Goal: Task Accomplishment & Management: Complete application form

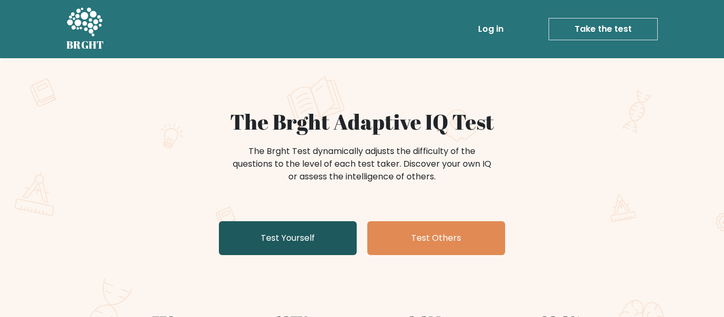
click at [340, 241] on link "Test Yourself" at bounding box center [288, 238] width 138 height 34
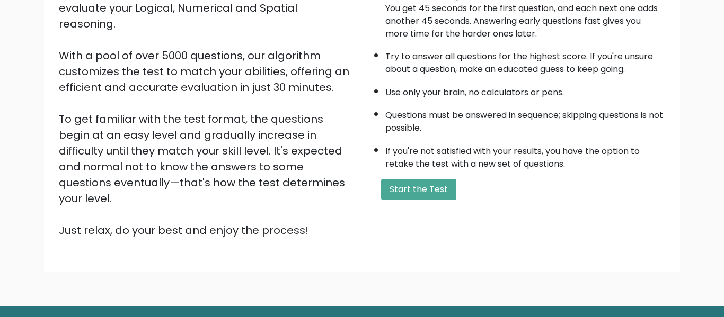
scroll to position [144, 0]
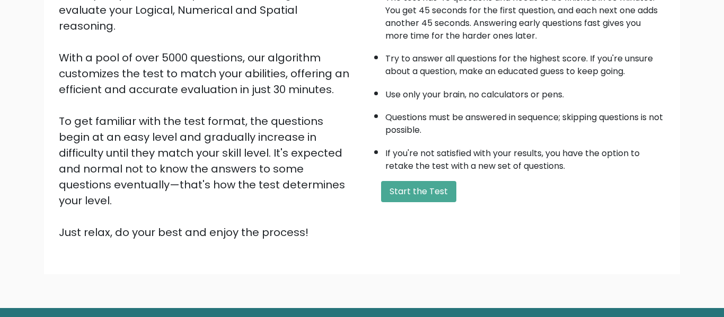
click at [392, 204] on div "A few things before you start: The test has 40 questions and needs to be finish…" at bounding box center [516, 103] width 309 height 276
click at [389, 198] on button "Start the Test" at bounding box center [418, 191] width 75 height 21
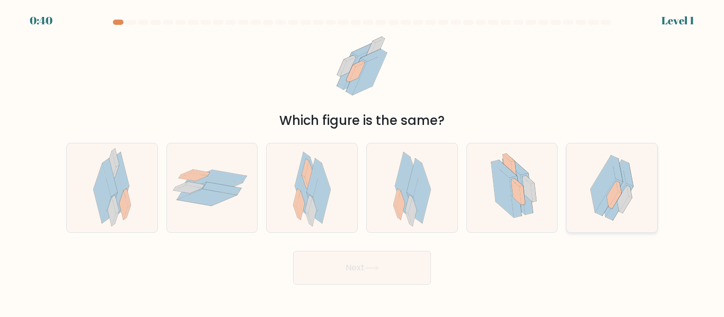
click at [634, 156] on icon at bounding box center [612, 188] width 64 height 88
click at [362, 159] on input "f." at bounding box center [362, 160] width 1 height 3
radio input "true"
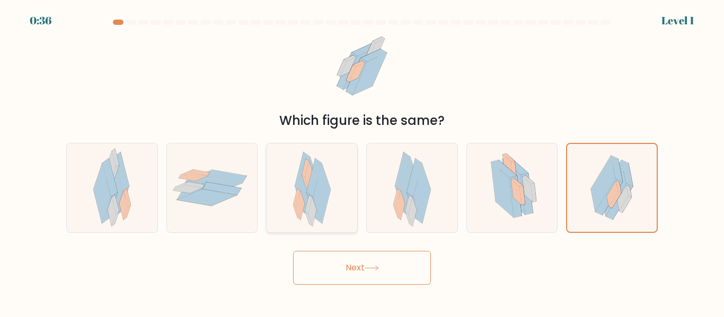
click at [303, 191] on icon at bounding box center [310, 187] width 17 height 60
click at [362, 162] on input "c." at bounding box center [362, 160] width 1 height 3
radio input "true"
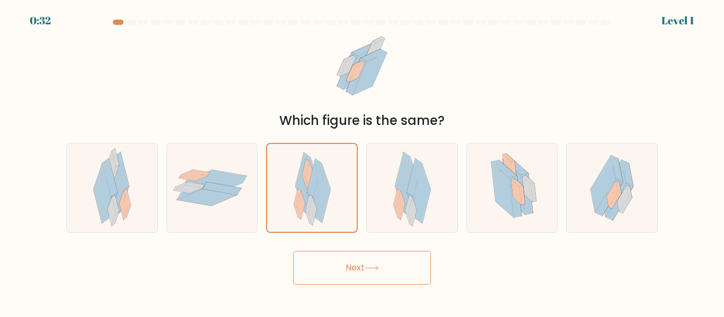
drag, startPoint x: 329, startPoint y: 270, endPoint x: 226, endPoint y: 235, distance: 108.4
click at [226, 235] on form at bounding box center [362, 152] width 724 height 265
click at [119, 164] on icon at bounding box center [121, 172] width 15 height 38
click at [362, 162] on input "a." at bounding box center [362, 160] width 1 height 3
radio input "true"
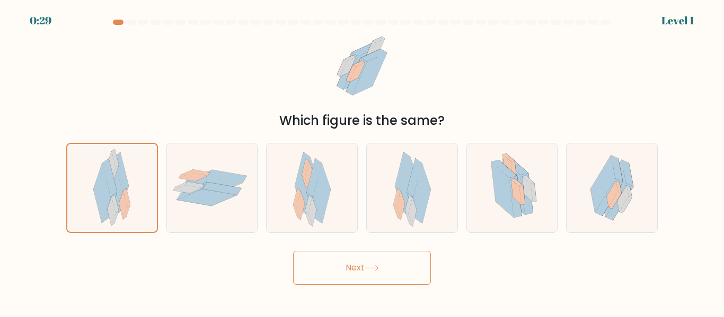
click at [340, 255] on button "Next" at bounding box center [362, 268] width 138 height 34
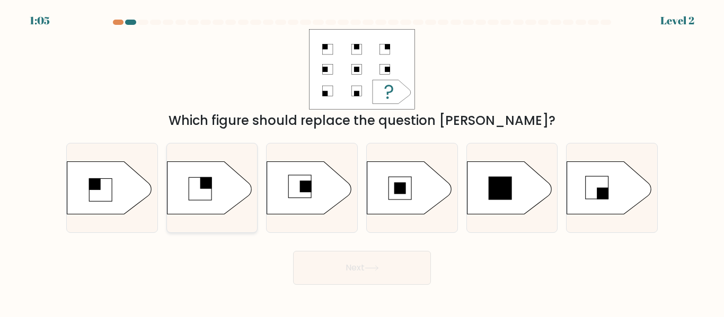
click at [251, 183] on icon at bounding box center [212, 189] width 91 height 54
click at [362, 162] on input "b." at bounding box center [362, 160] width 1 height 3
radio input "true"
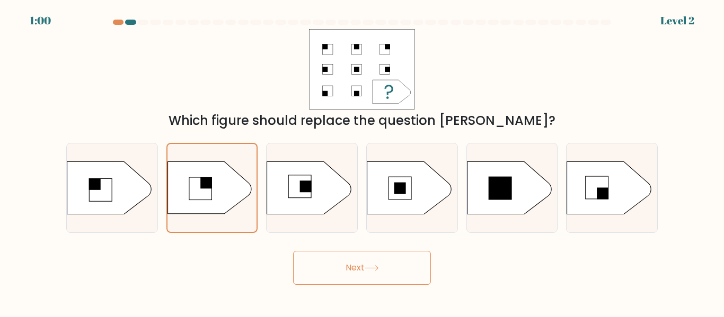
drag, startPoint x: 330, startPoint y: 266, endPoint x: 143, endPoint y: 311, distance: 192.9
click at [143, 311] on body "1:00 Level 2 a." at bounding box center [362, 158] width 724 height 317
click at [393, 193] on rect at bounding box center [400, 188] width 23 height 23
click at [362, 162] on input "d." at bounding box center [362, 160] width 1 height 3
radio input "true"
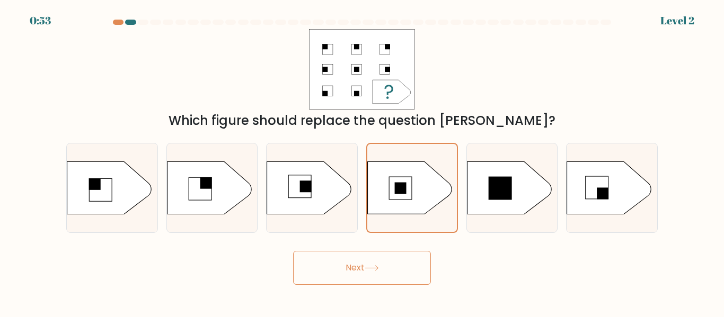
click at [400, 258] on button "Next" at bounding box center [362, 268] width 138 height 34
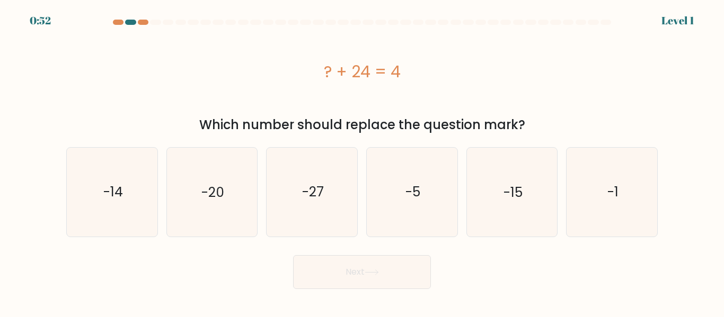
click at [403, 263] on button "Next" at bounding box center [362, 272] width 138 height 34
click at [374, 175] on icon "-5" at bounding box center [412, 192] width 88 height 88
click at [362, 162] on input "d. -5" at bounding box center [362, 160] width 1 height 3
radio input "true"
click at [284, 214] on icon "-27" at bounding box center [312, 192] width 88 height 88
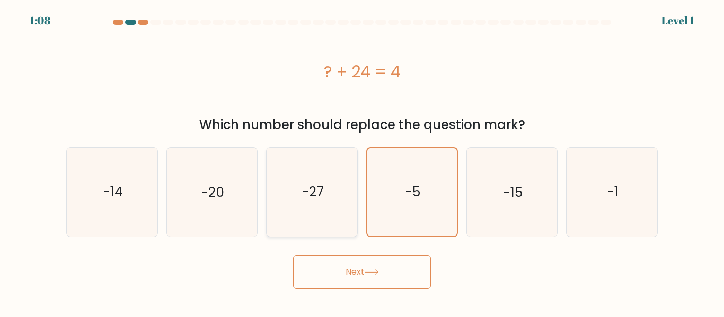
click at [362, 162] on input "c. -27" at bounding box center [362, 160] width 1 height 3
radio input "true"
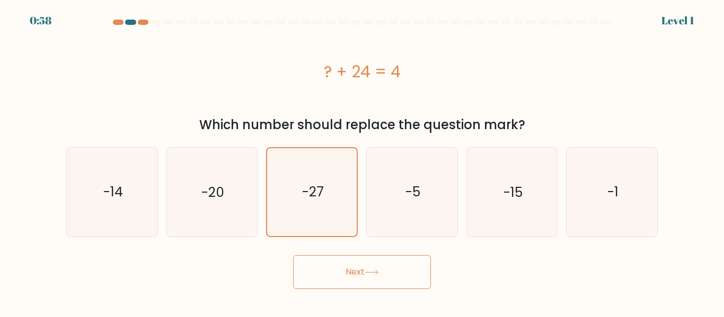
click at [371, 265] on button "Next" at bounding box center [362, 272] width 138 height 34
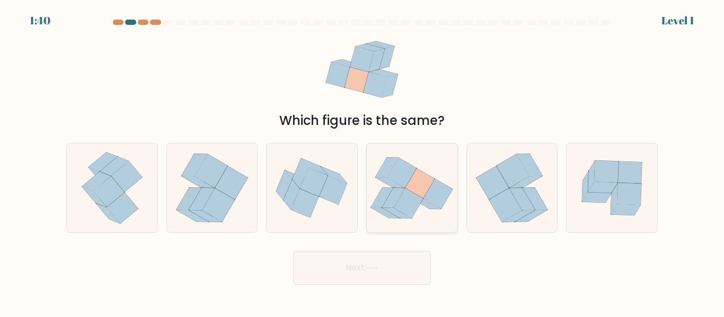
click at [397, 202] on icon at bounding box center [408, 204] width 29 height 30
click at [362, 162] on input "d." at bounding box center [362, 160] width 1 height 3
radio input "true"
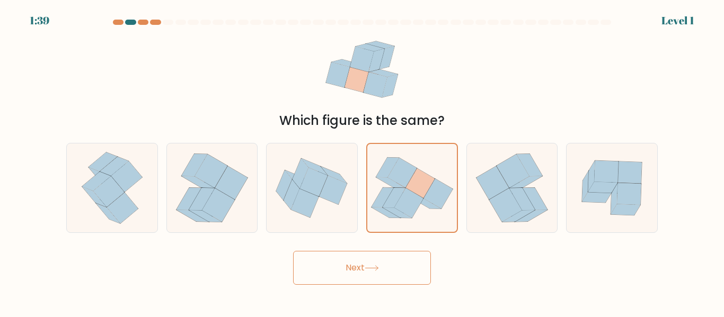
click at [389, 255] on button "Next" at bounding box center [362, 268] width 138 height 34
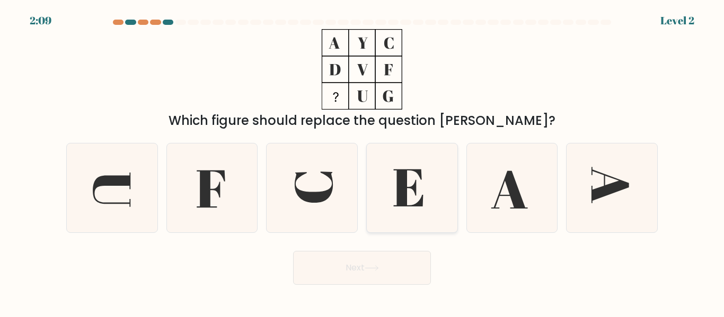
click at [396, 166] on icon at bounding box center [412, 188] width 88 height 88
click at [362, 162] on input "d." at bounding box center [362, 160] width 1 height 3
radio input "true"
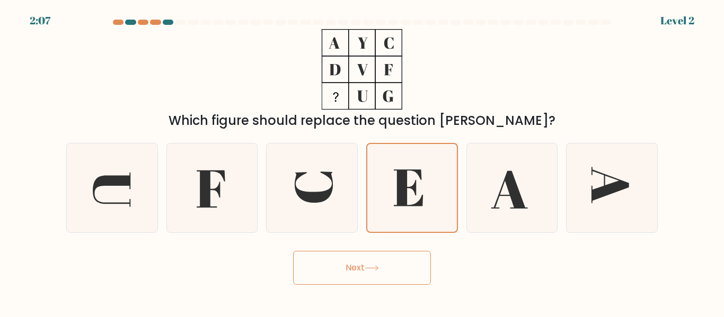
click at [405, 269] on button "Next" at bounding box center [362, 268] width 138 height 34
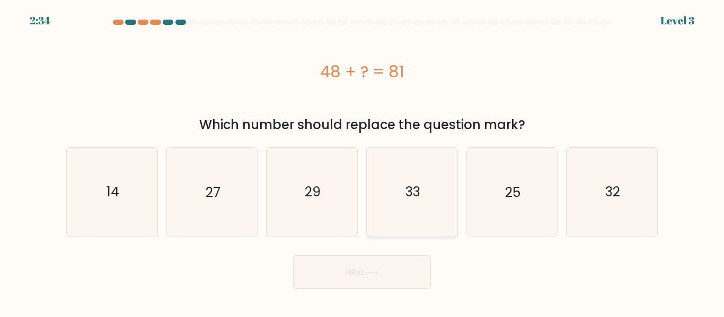
click at [431, 197] on icon "33" at bounding box center [412, 192] width 88 height 88
click at [362, 162] on input "d. 33" at bounding box center [362, 160] width 1 height 3
radio input "true"
click at [360, 285] on button "Next" at bounding box center [362, 272] width 138 height 34
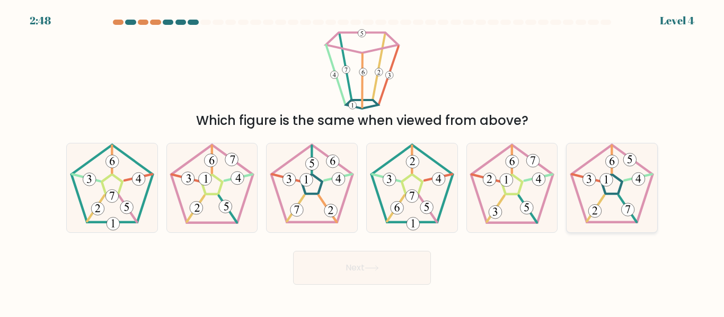
click at [639, 166] on 254 at bounding box center [612, 183] width 82 height 77
click at [362, 162] on input "f." at bounding box center [362, 160] width 1 height 3
radio input "true"
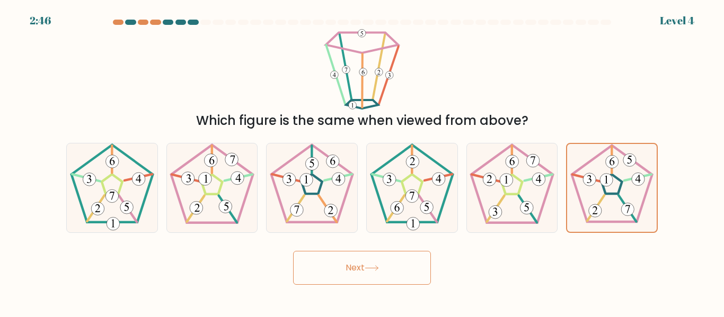
click at [378, 268] on icon at bounding box center [372, 268] width 14 height 6
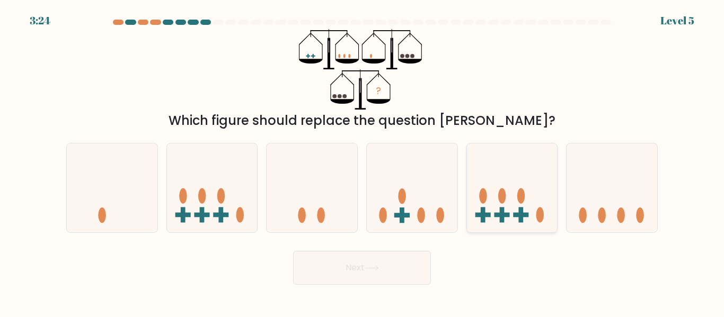
click at [534, 212] on icon at bounding box center [512, 187] width 91 height 75
click at [362, 162] on input "e." at bounding box center [362, 160] width 1 height 3
radio input "true"
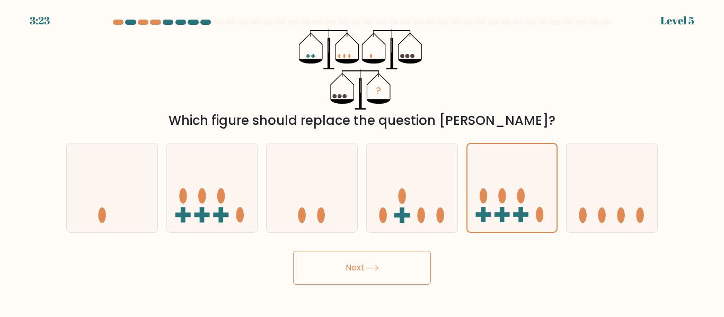
click at [407, 274] on button "Next" at bounding box center [362, 268] width 138 height 34
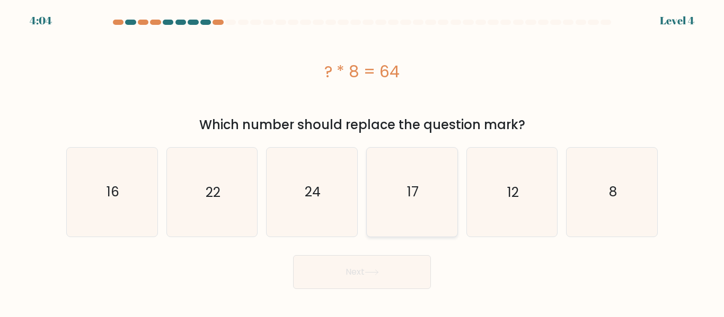
click at [411, 192] on text "17" at bounding box center [413, 192] width 12 height 19
click at [362, 162] on input "d. 17" at bounding box center [362, 160] width 1 height 3
radio input "true"
click at [359, 196] on div "c. 24" at bounding box center [312, 192] width 100 height 90
click at [343, 207] on icon "24" at bounding box center [312, 192] width 88 height 88
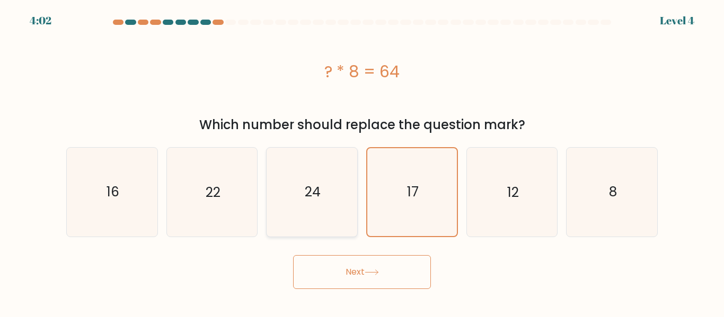
click at [362, 162] on input "c. 24" at bounding box center [362, 160] width 1 height 3
radio input "true"
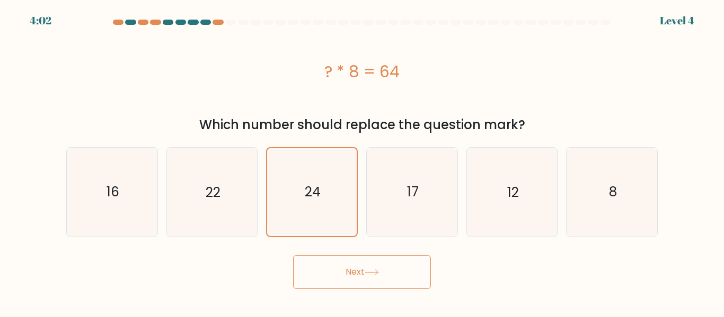
click at [377, 257] on button "Next" at bounding box center [362, 272] width 138 height 34
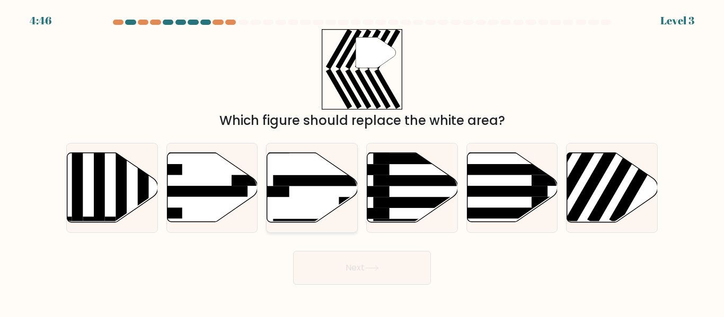
click at [336, 214] on icon at bounding box center [312, 188] width 91 height 70
click at [362, 162] on input "c." at bounding box center [362, 160] width 1 height 3
radio input "true"
click at [373, 260] on button "Next" at bounding box center [362, 268] width 138 height 34
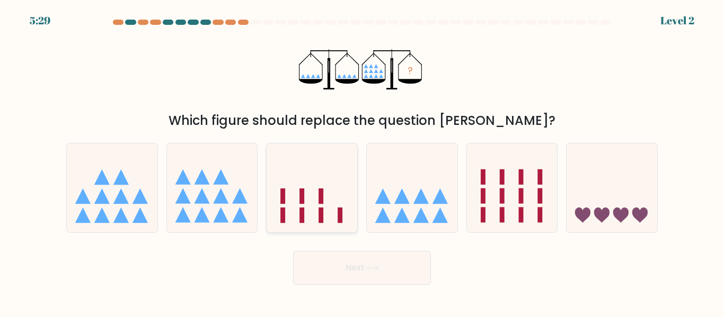
click at [323, 174] on icon at bounding box center [312, 187] width 91 height 75
click at [362, 162] on input "c." at bounding box center [362, 160] width 1 height 3
radio input "true"
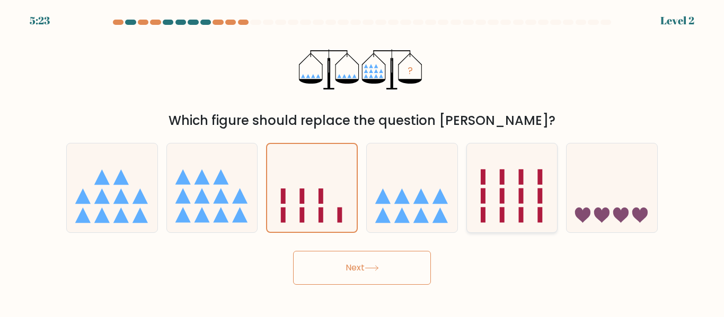
click at [522, 190] on rect at bounding box center [521, 196] width 5 height 15
click at [362, 162] on input "e." at bounding box center [362, 160] width 1 height 3
radio input "true"
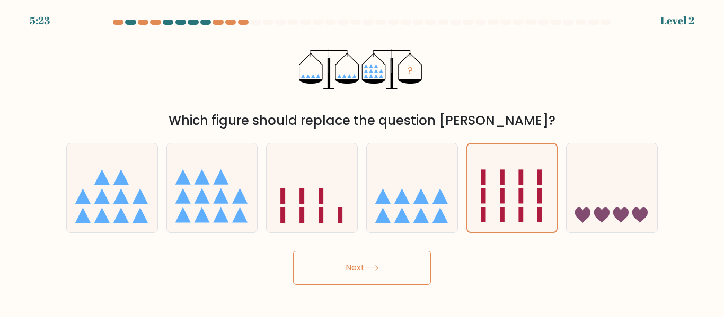
click at [367, 265] on icon at bounding box center [372, 268] width 14 height 6
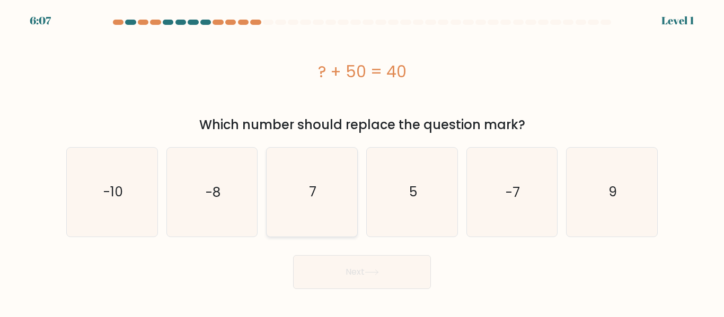
click at [330, 208] on icon "7" at bounding box center [312, 192] width 88 height 88
click at [362, 162] on input "c. 7" at bounding box center [362, 160] width 1 height 3
radio input "true"
click at [371, 258] on button "Next" at bounding box center [362, 272] width 138 height 34
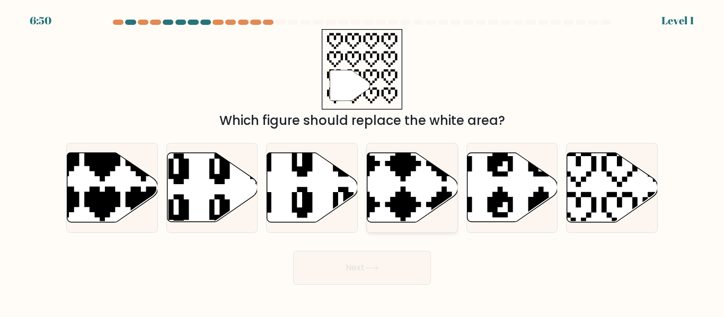
click at [406, 185] on icon at bounding box center [412, 187] width 91 height 69
click at [362, 162] on input "d." at bounding box center [362, 160] width 1 height 3
radio input "true"
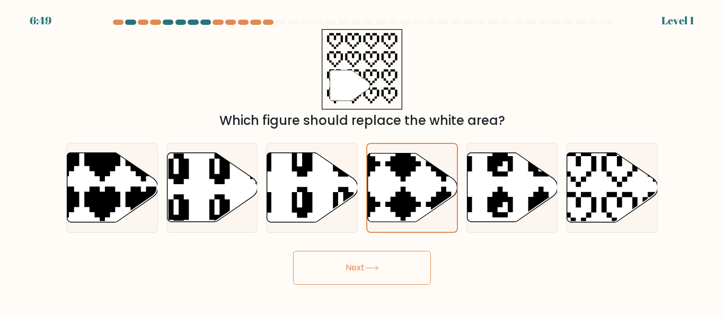
click at [408, 268] on button "Next" at bounding box center [362, 268] width 138 height 34
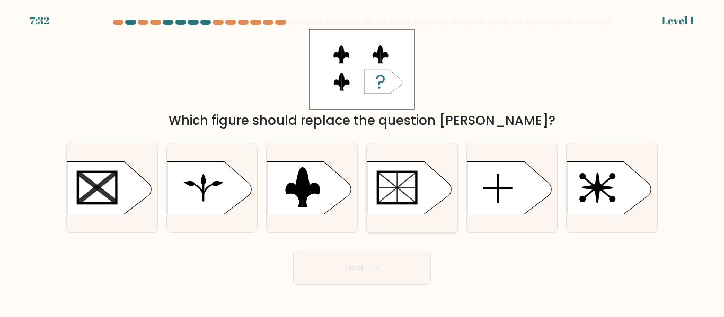
click at [389, 226] on div at bounding box center [412, 188] width 92 height 90
click at [362, 162] on input "d." at bounding box center [362, 160] width 1 height 3
radio input "true"
click at [392, 267] on button "Next" at bounding box center [362, 268] width 138 height 34
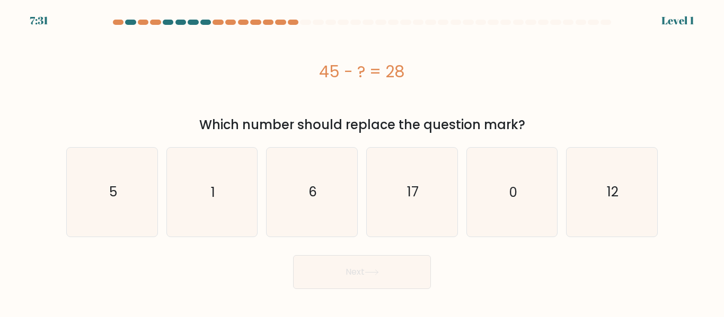
click at [462, 177] on div "e. 0" at bounding box center [512, 192] width 100 height 90
click at [431, 184] on icon "17" at bounding box center [412, 192] width 88 height 88
click at [362, 162] on input "d. 17" at bounding box center [362, 160] width 1 height 3
radio input "true"
click at [358, 269] on button "Next" at bounding box center [362, 272] width 138 height 34
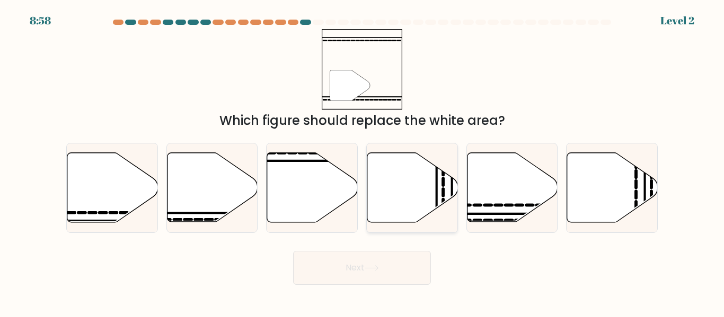
click at [397, 210] on icon at bounding box center [412, 187] width 91 height 69
click at [362, 162] on input "d." at bounding box center [362, 160] width 1 height 3
radio input "true"
click at [388, 271] on button "Next" at bounding box center [362, 268] width 138 height 34
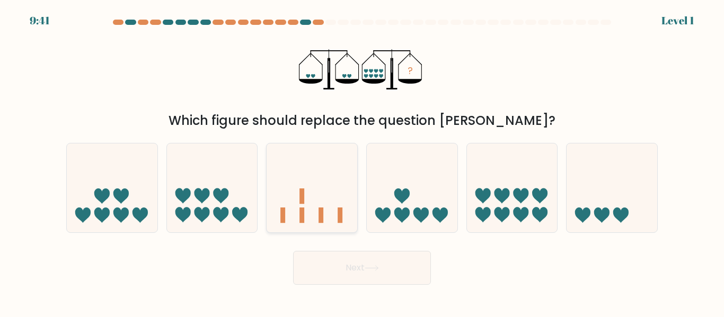
click at [317, 187] on icon at bounding box center [312, 187] width 91 height 75
click at [362, 162] on input "c." at bounding box center [362, 160] width 1 height 3
radio input "true"
click at [345, 252] on button "Next" at bounding box center [362, 268] width 138 height 34
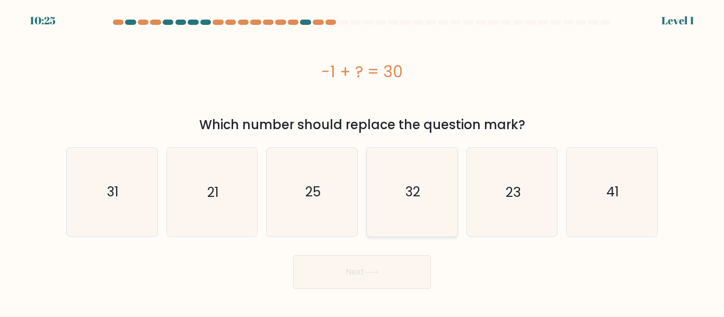
click at [430, 198] on icon "32" at bounding box center [412, 192] width 88 height 88
click at [362, 162] on input "d. 32" at bounding box center [362, 160] width 1 height 3
radio input "true"
click at [369, 265] on button "Next" at bounding box center [362, 272] width 138 height 34
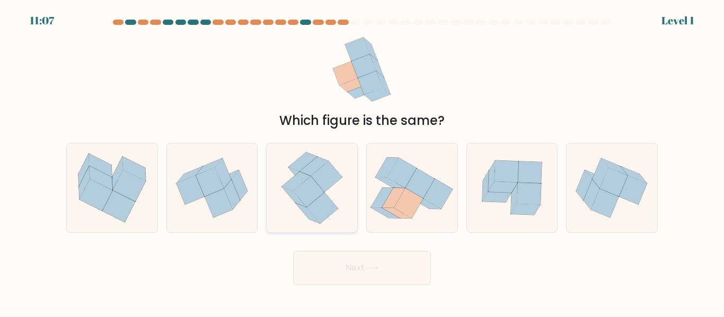
click at [354, 229] on div at bounding box center [312, 188] width 92 height 90
click at [362, 162] on input "c." at bounding box center [362, 160] width 1 height 3
radio input "true"
click at [381, 225] on icon at bounding box center [412, 188] width 91 height 80
click at [362, 162] on input "d." at bounding box center [362, 160] width 1 height 3
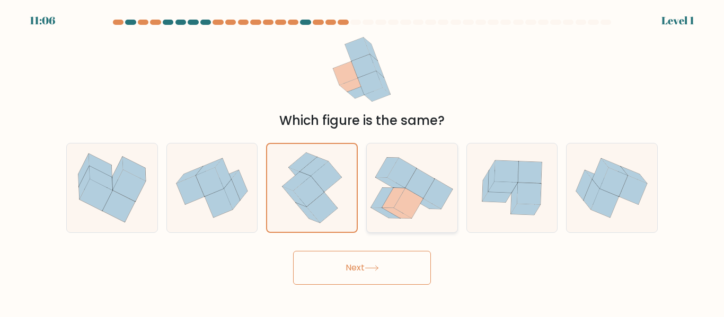
radio input "true"
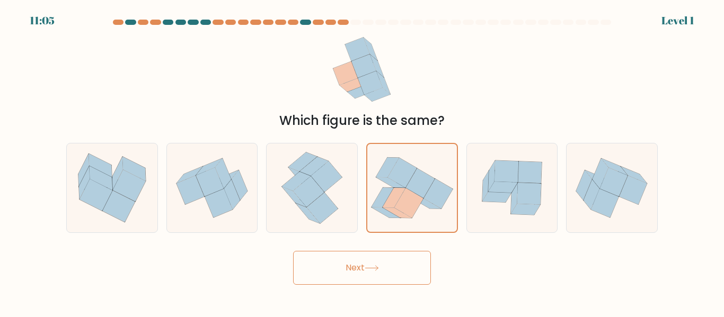
click at [384, 249] on div "Next" at bounding box center [362, 265] width 604 height 39
click at [393, 292] on body "11:05 Level 1" at bounding box center [362, 158] width 724 height 317
click at [380, 278] on button "Next" at bounding box center [362, 268] width 138 height 34
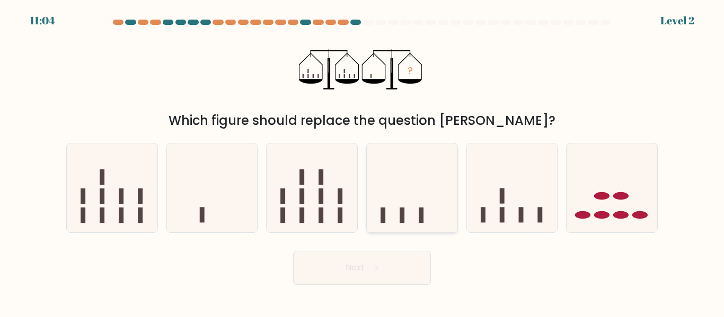
click at [408, 223] on icon at bounding box center [412, 187] width 91 height 75
click at [362, 162] on input "d." at bounding box center [362, 160] width 1 height 3
radio input "true"
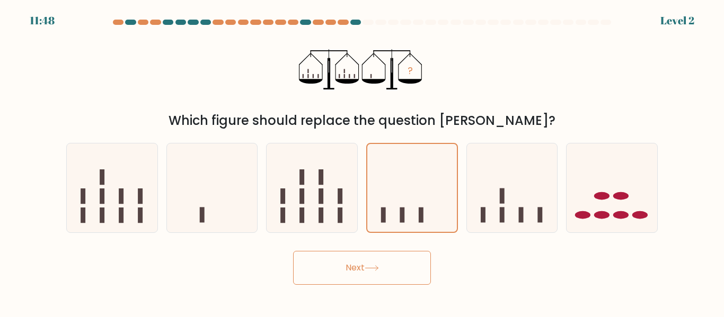
click at [417, 264] on button "Next" at bounding box center [362, 268] width 138 height 34
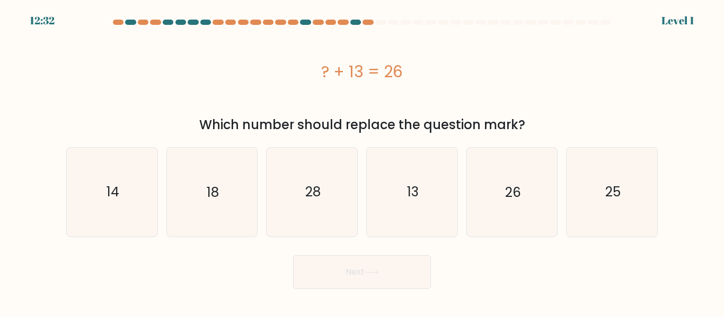
click at [411, 205] on icon "13" at bounding box center [412, 192] width 88 height 88
click at [362, 162] on input "d. 13" at bounding box center [362, 160] width 1 height 3
radio input "true"
click at [415, 278] on button "Next" at bounding box center [362, 272] width 138 height 34
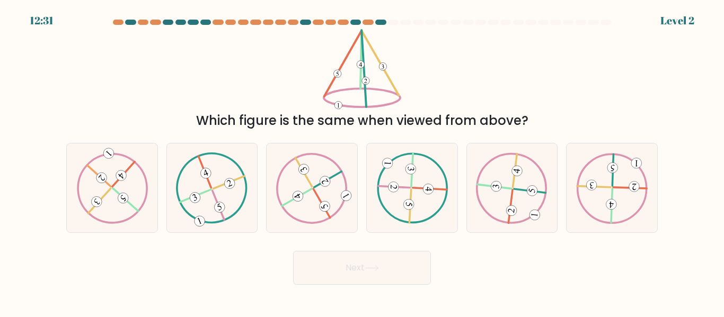
click at [422, 169] on icon at bounding box center [412, 188] width 72 height 71
click at [362, 162] on input "d." at bounding box center [362, 160] width 1 height 3
radio input "true"
click at [407, 270] on button "Next" at bounding box center [362, 268] width 138 height 34
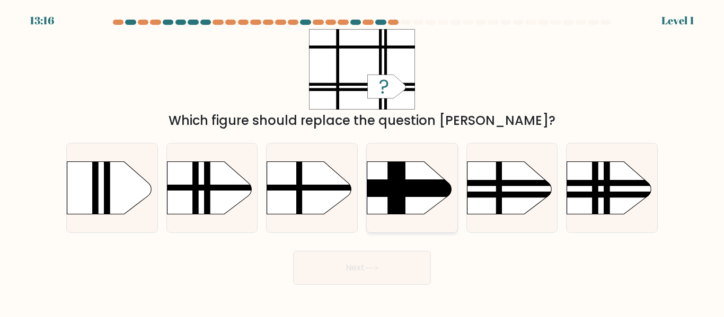
click at [443, 206] on rect at bounding box center [354, 149] width 235 height 179
click at [362, 162] on input "d." at bounding box center [362, 160] width 1 height 3
radio input "true"
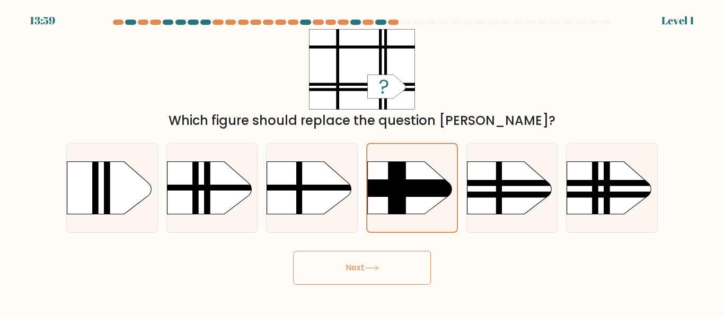
click at [360, 284] on button "Next" at bounding box center [362, 268] width 138 height 34
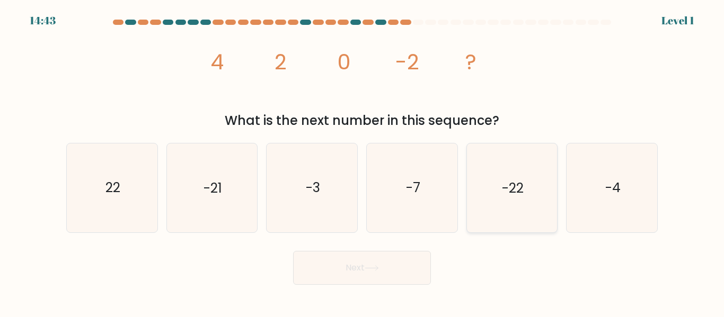
click at [472, 207] on icon "-22" at bounding box center [511, 188] width 88 height 88
click at [362, 162] on input "e. -22" at bounding box center [362, 160] width 1 height 3
radio input "true"
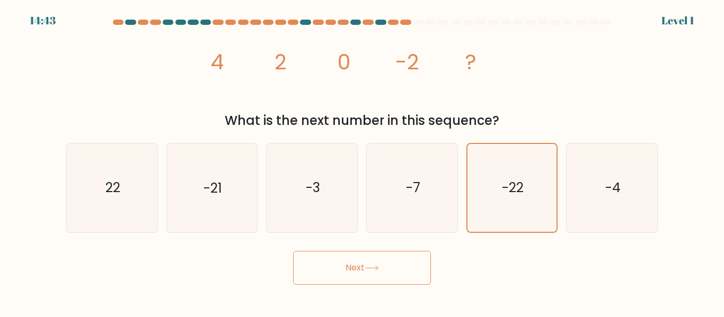
click at [375, 270] on icon at bounding box center [372, 268] width 14 height 6
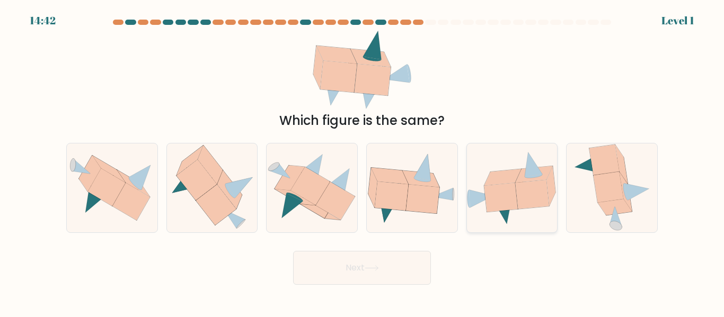
click at [533, 223] on icon at bounding box center [512, 188] width 91 height 74
click at [362, 162] on input "e." at bounding box center [362, 160] width 1 height 3
radio input "true"
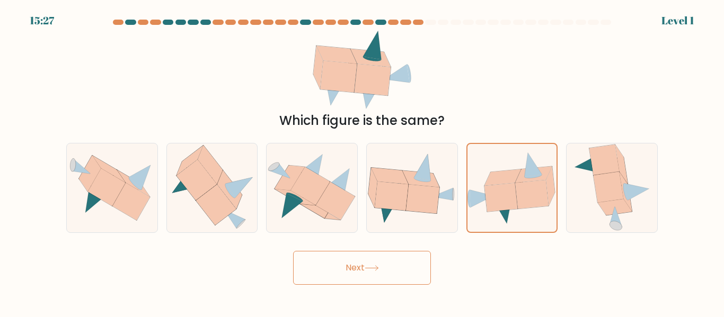
click at [373, 254] on button "Next" at bounding box center [362, 268] width 138 height 34
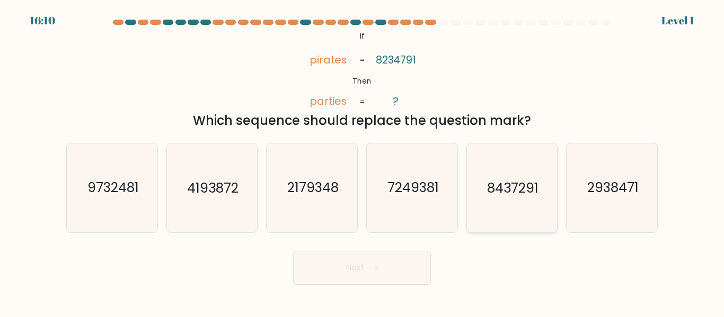
click at [481, 176] on icon "8437291" at bounding box center [511, 188] width 88 height 88
click at [362, 162] on input "e. 8437291" at bounding box center [362, 160] width 1 height 3
radio input "true"
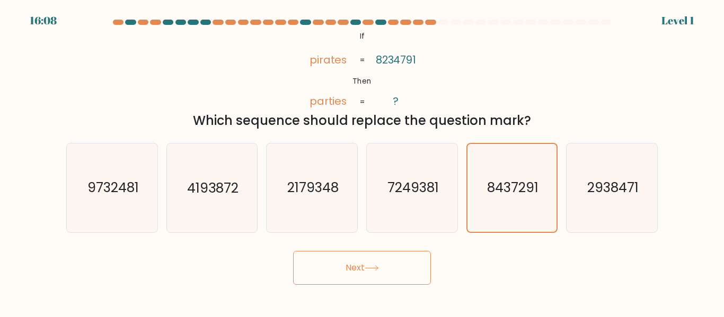
click at [360, 259] on button "Next" at bounding box center [362, 268] width 138 height 34
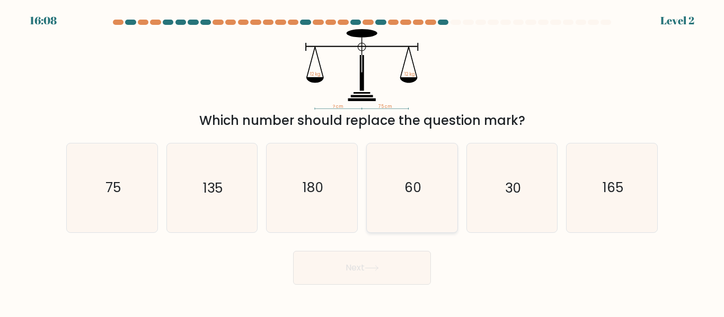
click at [409, 230] on icon "60" at bounding box center [412, 188] width 88 height 88
click at [362, 162] on input "d. 60" at bounding box center [362, 160] width 1 height 3
radio input "true"
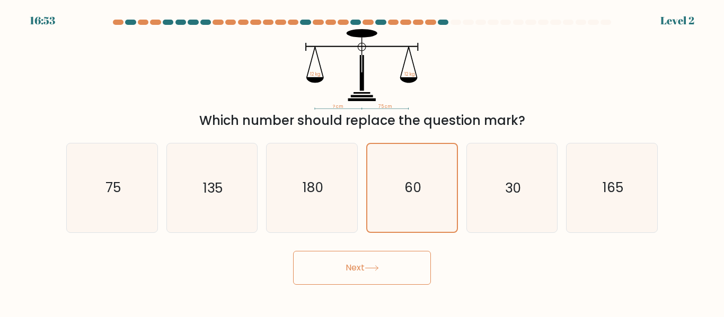
click at [414, 254] on button "Next" at bounding box center [362, 268] width 138 height 34
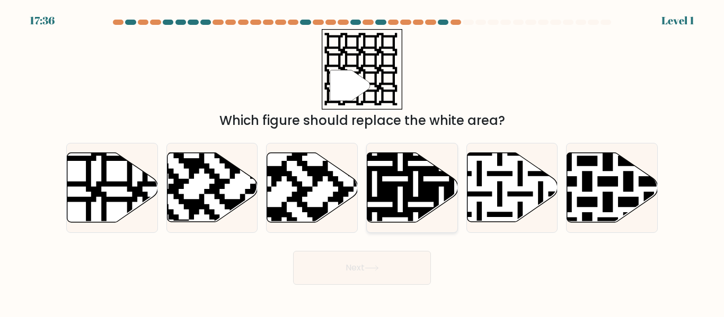
click at [407, 218] on icon at bounding box center [412, 187] width 91 height 69
click at [362, 162] on input "d." at bounding box center [362, 160] width 1 height 3
radio input "true"
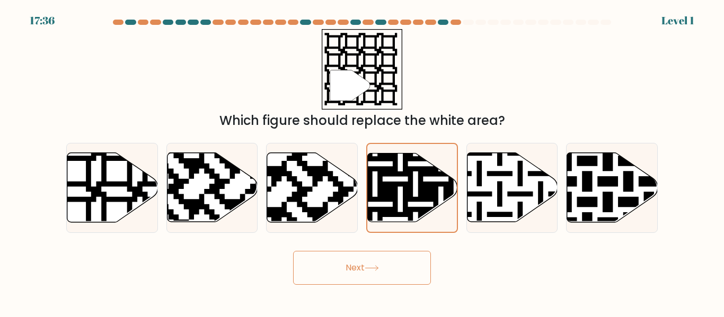
click at [418, 259] on button "Next" at bounding box center [362, 268] width 138 height 34
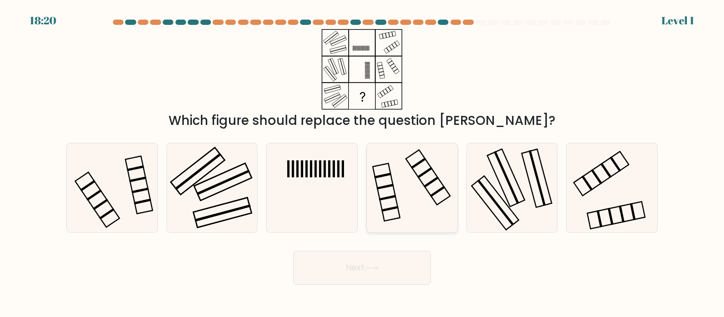
click at [406, 208] on icon at bounding box center [412, 188] width 88 height 88
click at [362, 162] on input "d." at bounding box center [362, 160] width 1 height 3
radio input "true"
click at [422, 266] on button "Next" at bounding box center [362, 268] width 138 height 34
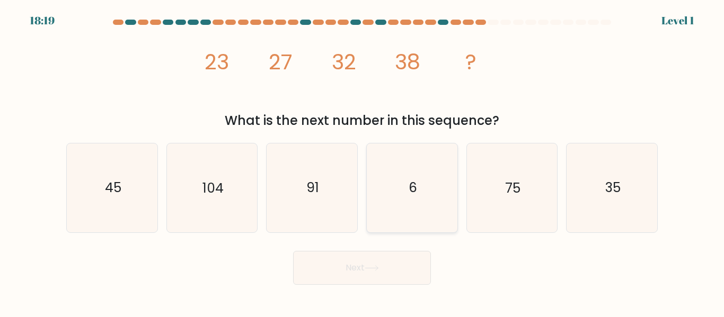
click at [387, 172] on icon "6" at bounding box center [412, 188] width 88 height 88
click at [362, 162] on input "d. 6" at bounding box center [362, 160] width 1 height 3
radio input "true"
click at [415, 249] on div "Next" at bounding box center [362, 265] width 604 height 39
click at [417, 258] on button "Next" at bounding box center [362, 268] width 138 height 34
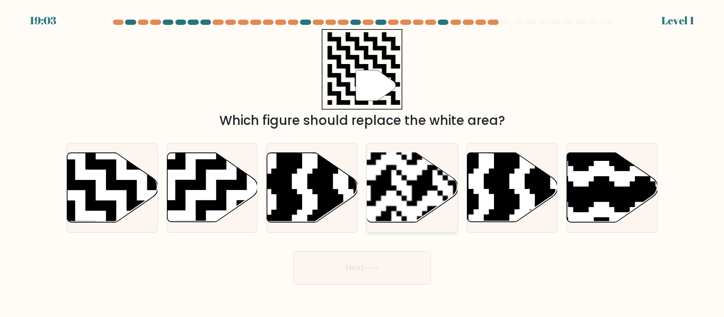
click at [426, 206] on rect at bounding box center [381, 227] width 164 height 164
click at [362, 162] on input "d." at bounding box center [362, 160] width 1 height 3
radio input "true"
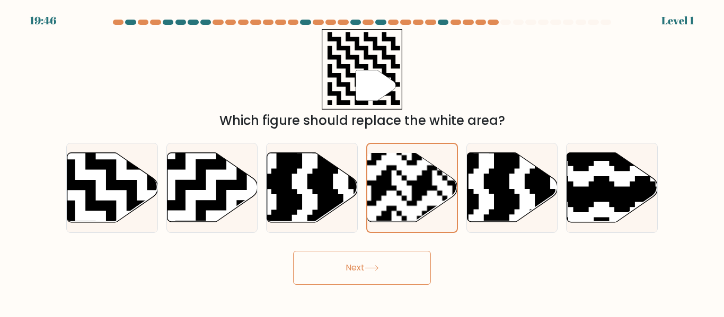
click at [401, 256] on button "Next" at bounding box center [362, 268] width 138 height 34
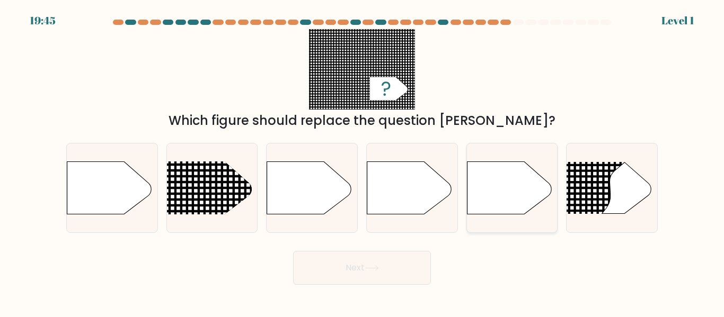
click at [487, 211] on icon at bounding box center [509, 188] width 85 height 53
click at [362, 162] on input "e." at bounding box center [362, 160] width 1 height 3
radio input "true"
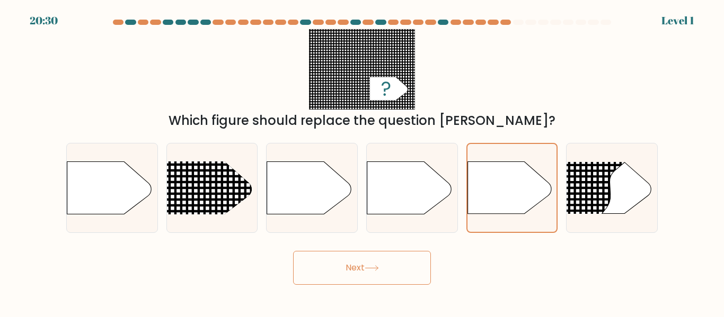
click at [395, 272] on button "Next" at bounding box center [362, 268] width 138 height 34
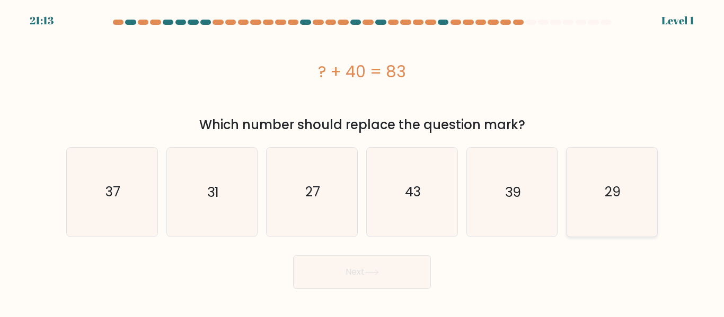
click at [583, 229] on icon "29" at bounding box center [612, 192] width 88 height 88
click at [362, 162] on input "f. 29" at bounding box center [362, 160] width 1 height 3
radio input "true"
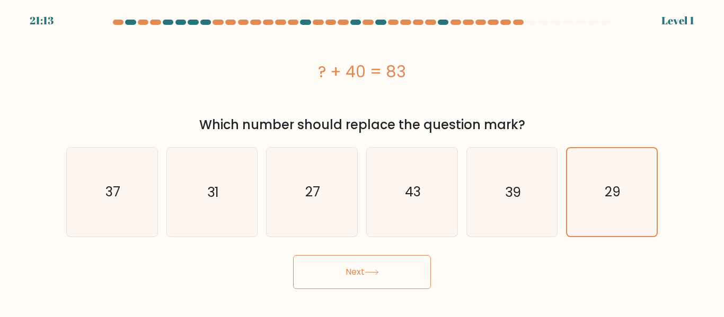
click at [374, 281] on button "Next" at bounding box center [362, 272] width 138 height 34
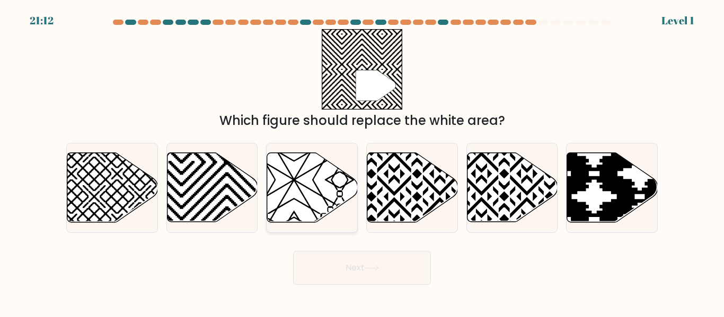
click at [278, 194] on icon at bounding box center [312, 187] width 91 height 69
click at [362, 162] on input "c." at bounding box center [362, 160] width 1 height 3
radio input "true"
click at [376, 280] on button "Next" at bounding box center [362, 268] width 138 height 34
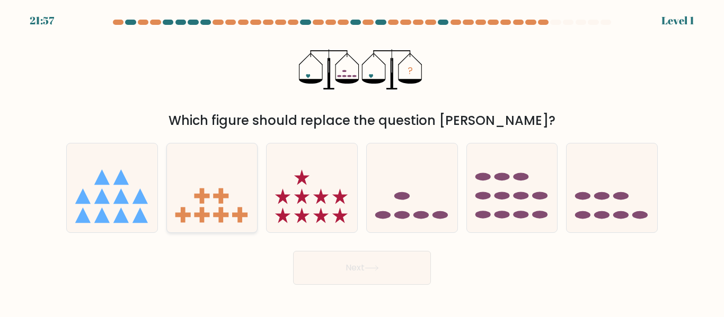
click at [199, 192] on icon at bounding box center [212, 187] width 91 height 75
click at [362, 162] on input "b." at bounding box center [362, 160] width 1 height 3
radio input "true"
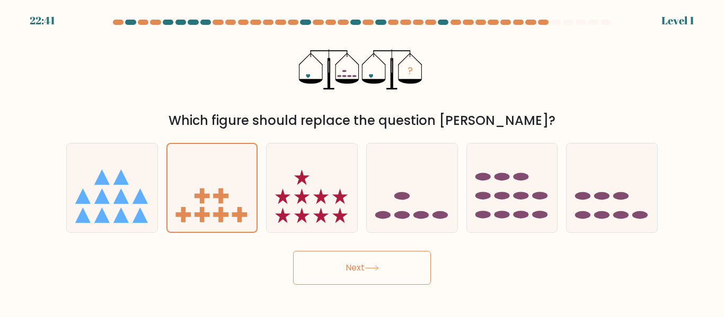
click at [370, 273] on button "Next" at bounding box center [362, 268] width 138 height 34
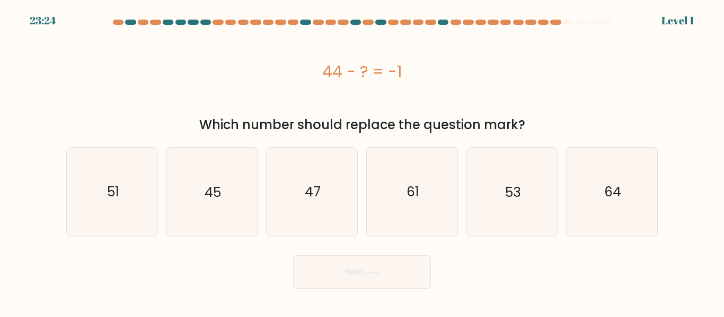
click at [426, 241] on form "a." at bounding box center [362, 155] width 724 height 270
click at [419, 228] on icon "61" at bounding box center [412, 192] width 88 height 88
click at [362, 162] on input "d. 61" at bounding box center [362, 160] width 1 height 3
radio input "true"
click at [374, 270] on icon at bounding box center [372, 273] width 14 height 6
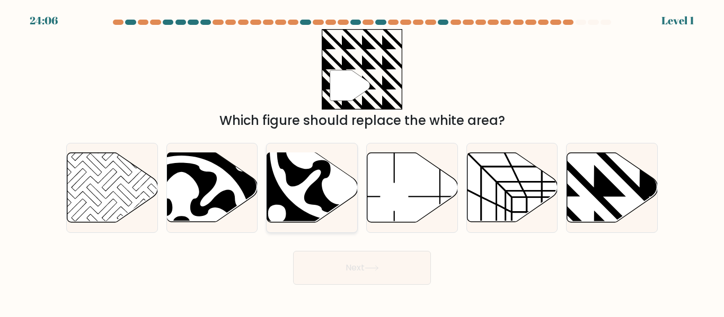
click at [334, 194] on icon at bounding box center [339, 151] width 107 height 107
click at [362, 162] on input "c." at bounding box center [362, 160] width 1 height 3
radio input "true"
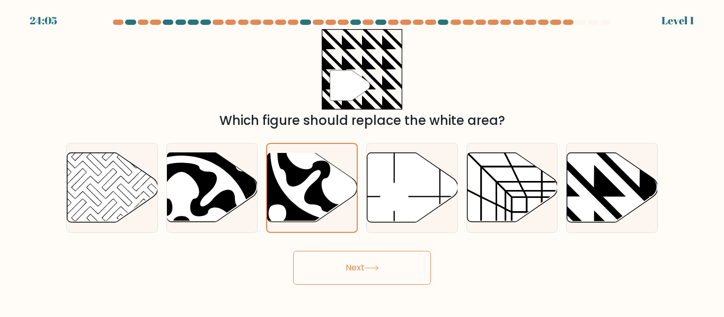
click at [384, 276] on button "Next" at bounding box center [362, 268] width 138 height 34
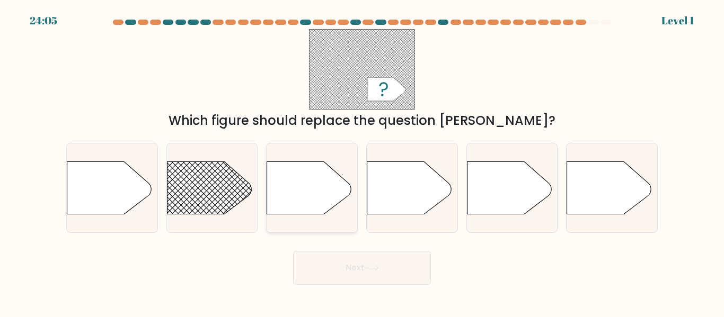
click at [340, 218] on div at bounding box center [312, 188] width 92 height 90
click at [362, 162] on input "c." at bounding box center [362, 160] width 1 height 3
radio input "true"
click at [379, 278] on button "Next" at bounding box center [362, 268] width 138 height 34
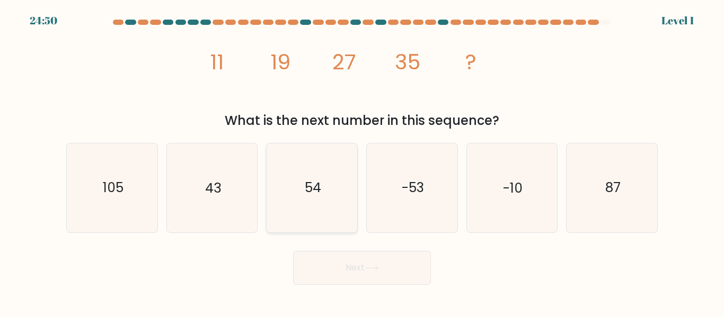
click at [315, 209] on icon "54" at bounding box center [312, 188] width 88 height 88
click at [362, 162] on input "c. 54" at bounding box center [362, 160] width 1 height 3
radio input "true"
click at [356, 263] on button "Next" at bounding box center [362, 268] width 138 height 34
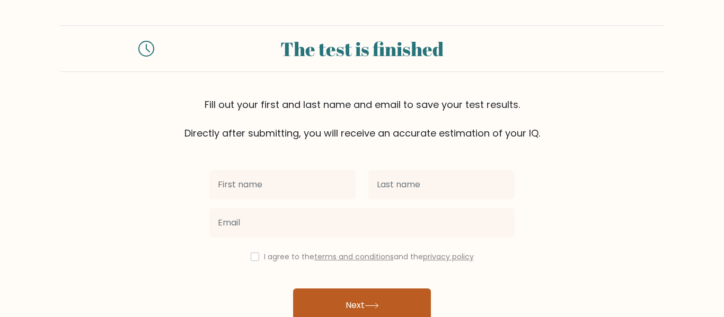
click at [409, 290] on button "Next" at bounding box center [362, 306] width 138 height 34
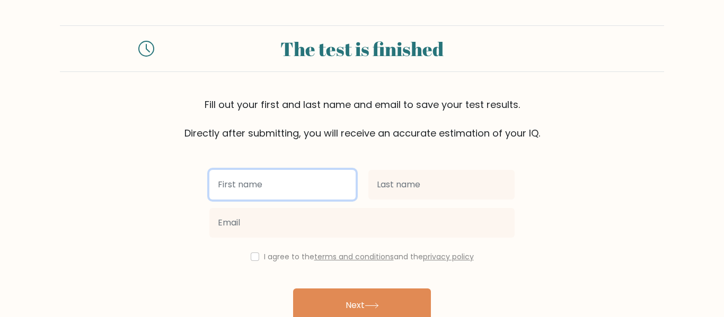
scroll to position [55, 0]
